Goal: Check status: Check status

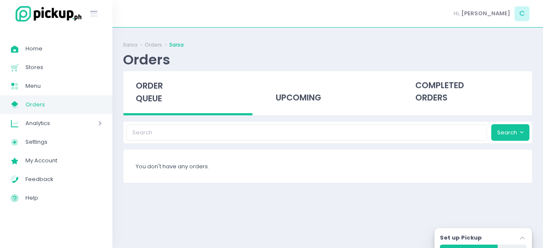
click at [309, 94] on div "upcoming" at bounding box center [327, 92] width 129 height 42
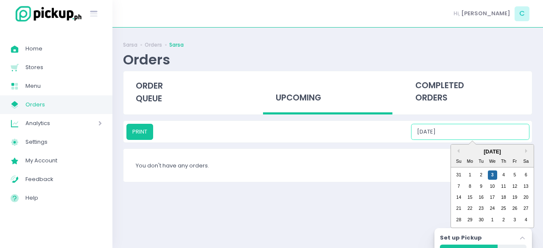
click at [468, 129] on input "09/03/2025" at bounding box center [470, 132] width 118 height 16
click at [493, 173] on div "3" at bounding box center [492, 174] width 9 height 9
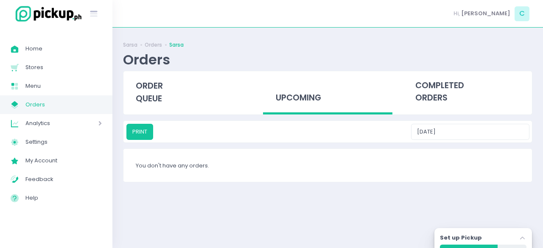
click at [304, 96] on div "upcoming" at bounding box center [327, 93] width 129 height 44
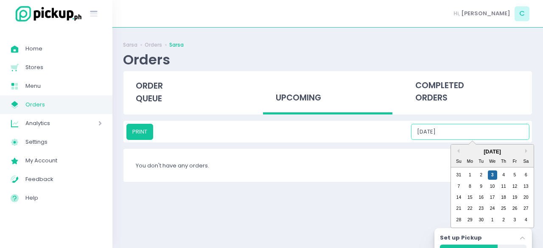
click at [465, 133] on input "09/03/2025" at bounding box center [470, 132] width 118 height 16
click at [488, 175] on div "3" at bounding box center [492, 174] width 9 height 9
